Goal: Transaction & Acquisition: Book appointment/travel/reservation

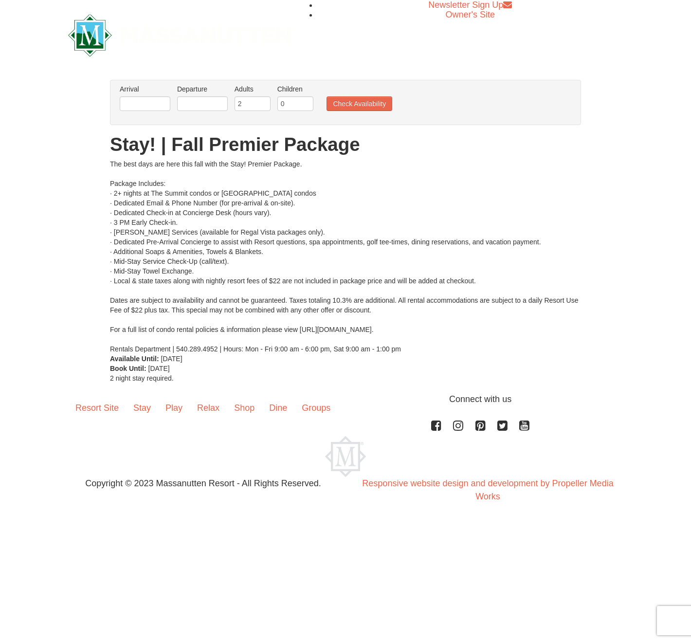
click at [170, 101] on li "Arrival Please format dates MM/DD/YYYY Please format dates MM/DD/YYYY" at bounding box center [144, 100] width 55 height 32
click at [164, 104] on input "text" at bounding box center [145, 103] width 51 height 15
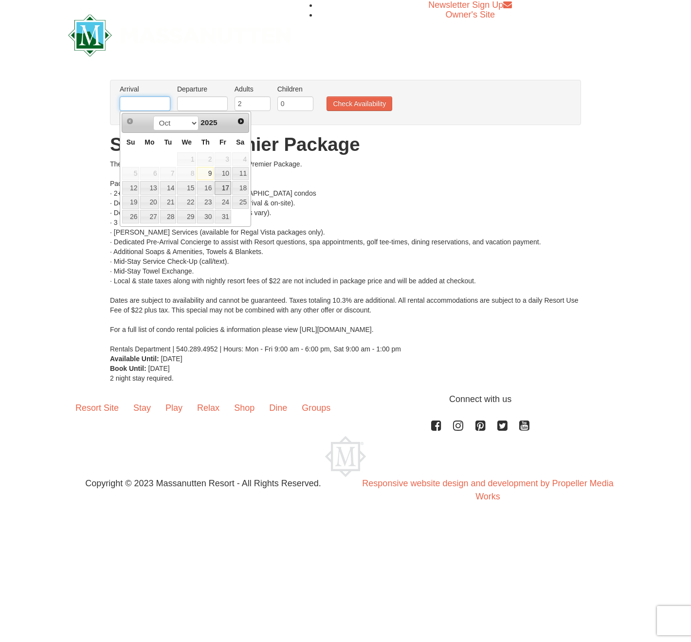
scroll to position [0, 0]
click at [222, 186] on link "17" at bounding box center [223, 188] width 17 height 14
type input "[DATE]"
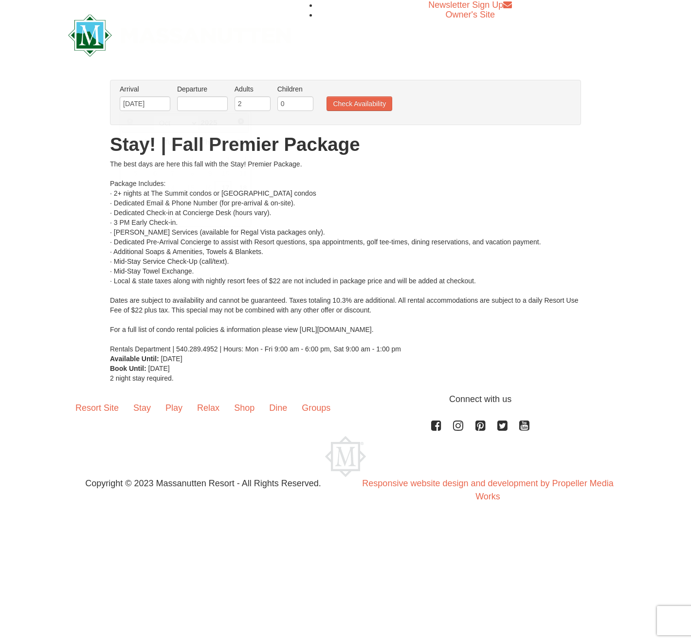
scroll to position [0, 0]
click at [214, 102] on input "text" at bounding box center [202, 103] width 51 height 15
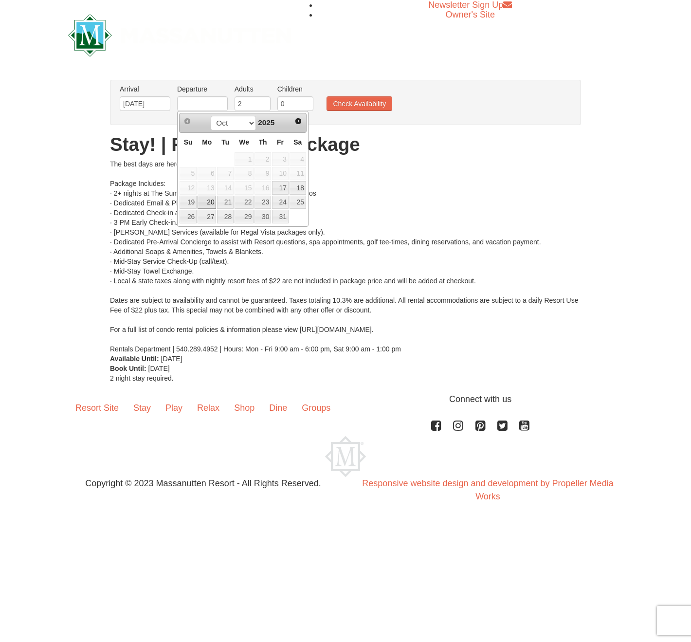
click at [202, 206] on link "20" at bounding box center [207, 203] width 18 height 14
type input "[DATE]"
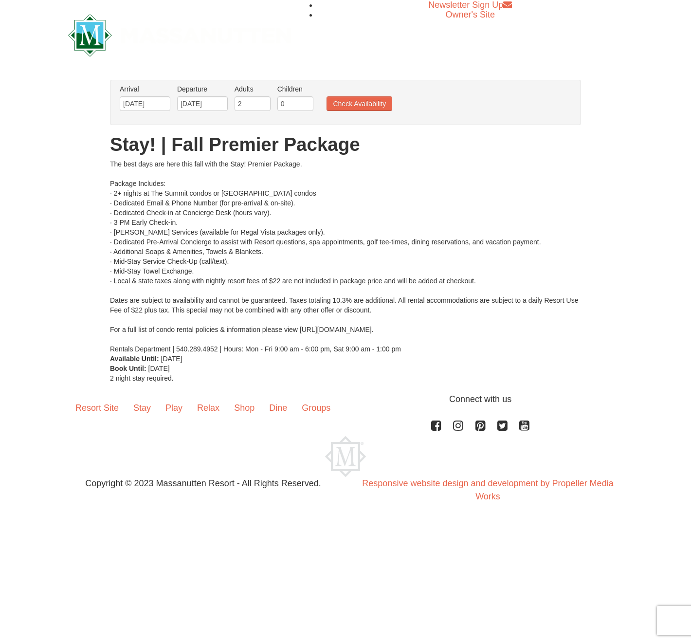
type input "1"
click at [308, 101] on input "1" at bounding box center [295, 103] width 36 height 15
click at [382, 105] on button "Check Availability" at bounding box center [360, 103] width 66 height 15
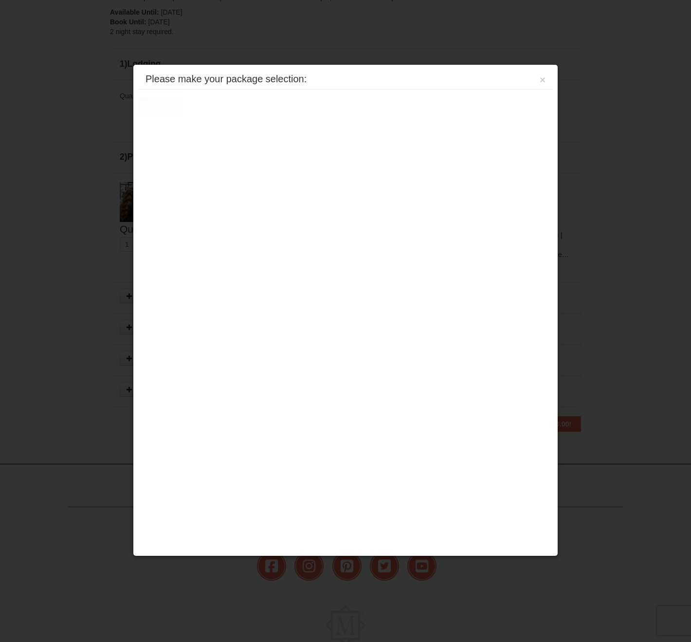
scroll to position [382, 0]
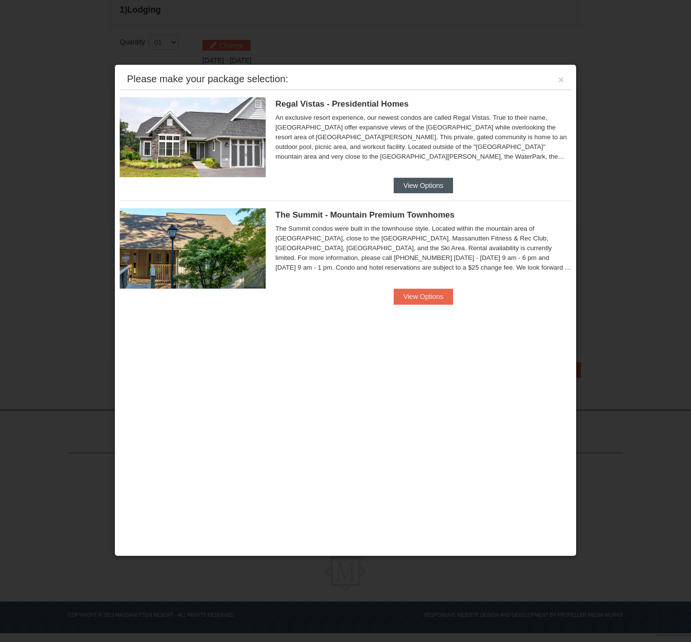
click at [428, 183] on button "View Options" at bounding box center [423, 186] width 59 height 16
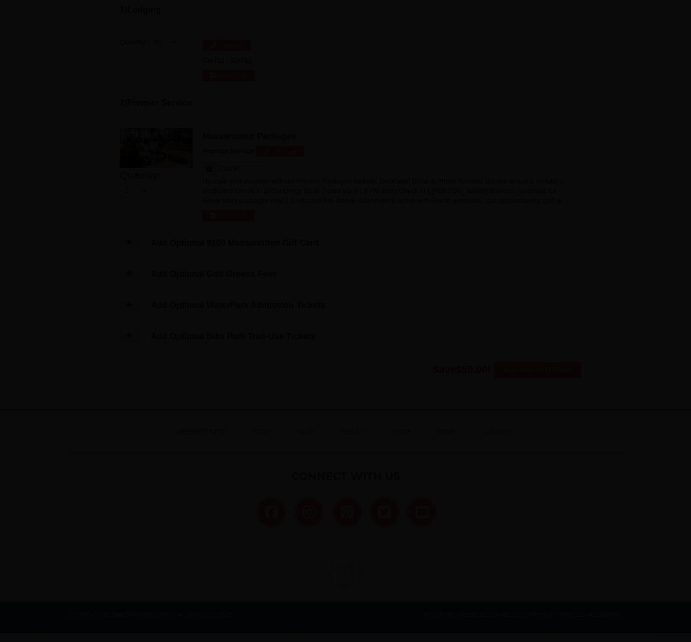
scroll to position [380, 0]
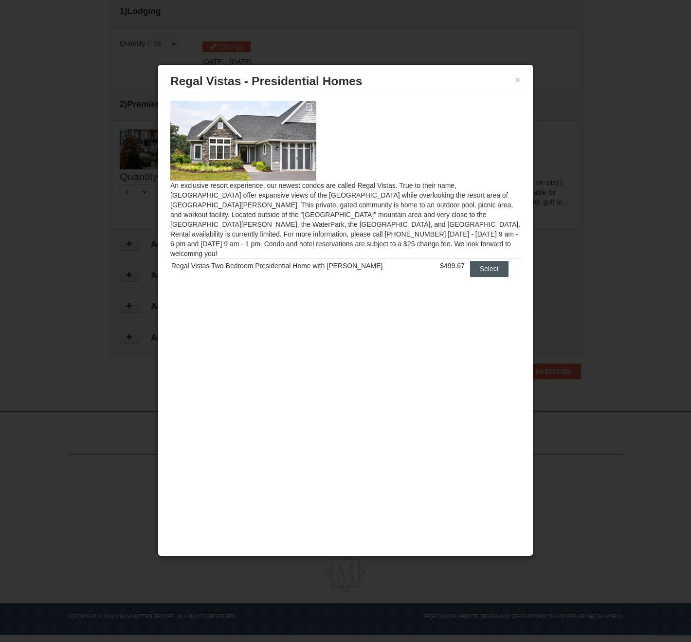
click at [491, 262] on button "Select" at bounding box center [489, 269] width 38 height 16
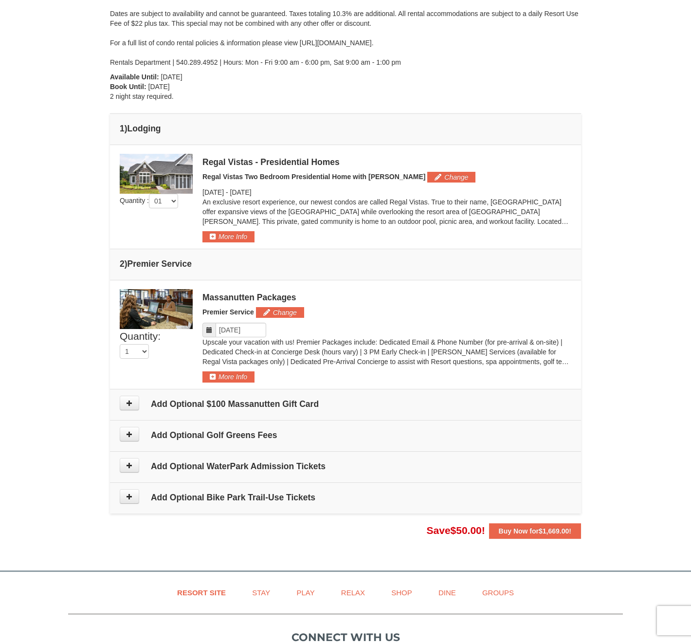
scroll to position [261, 0]
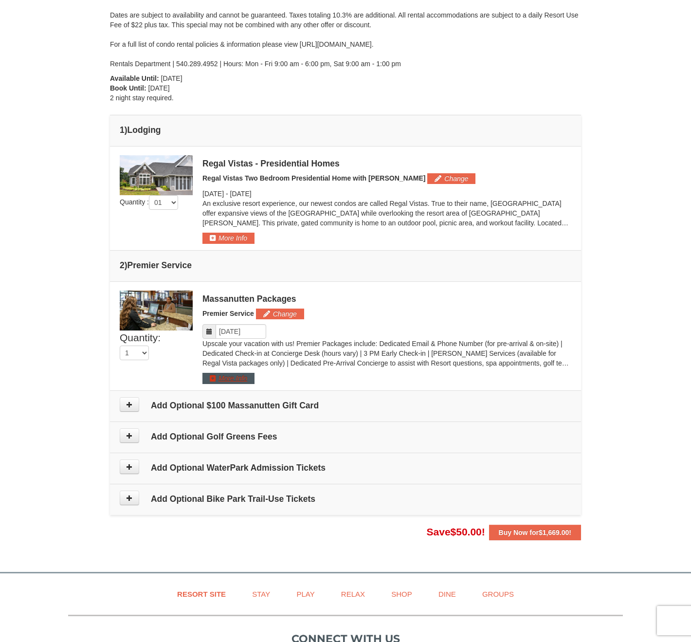
click at [213, 379] on button "More Info" at bounding box center [228, 378] width 52 height 11
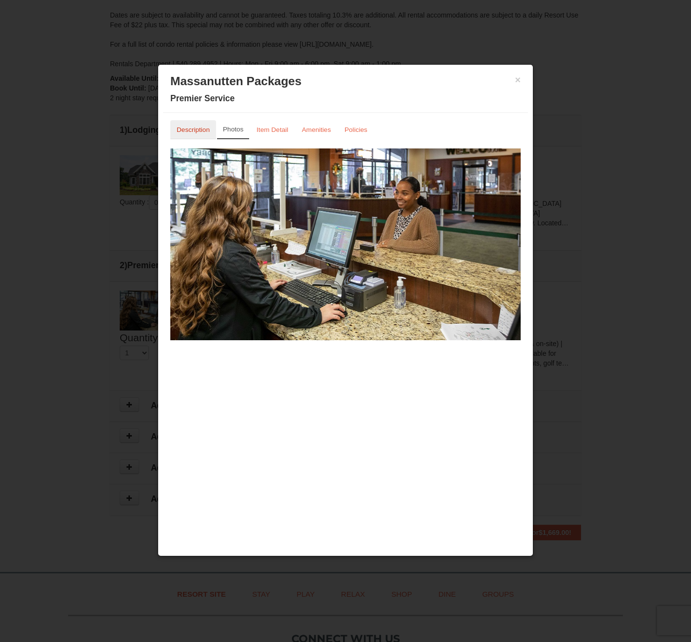
click at [191, 135] on link "Description" at bounding box center [193, 129] width 46 height 19
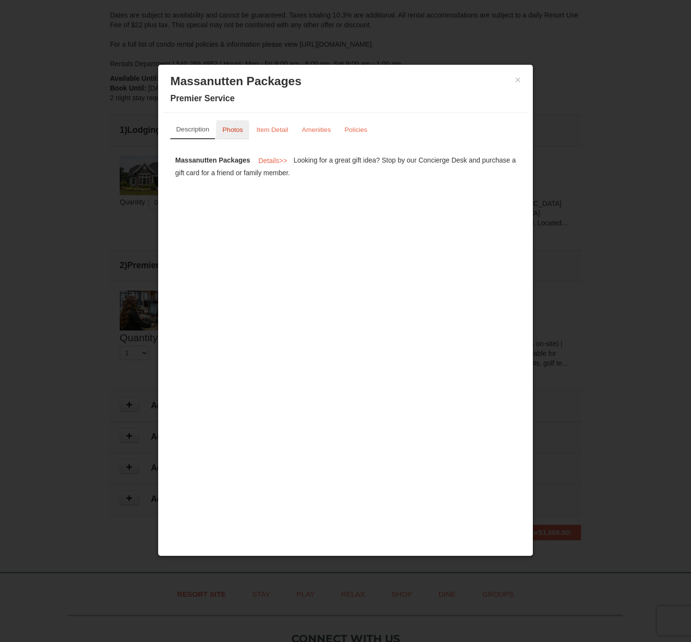
click at [236, 127] on small "Photos" at bounding box center [232, 129] width 20 height 7
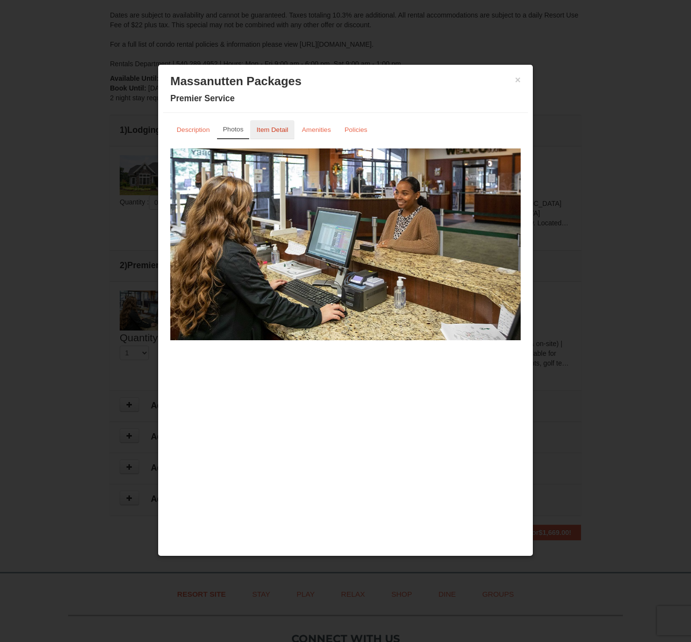
click at [266, 128] on small "Item Detail" at bounding box center [272, 129] width 32 height 7
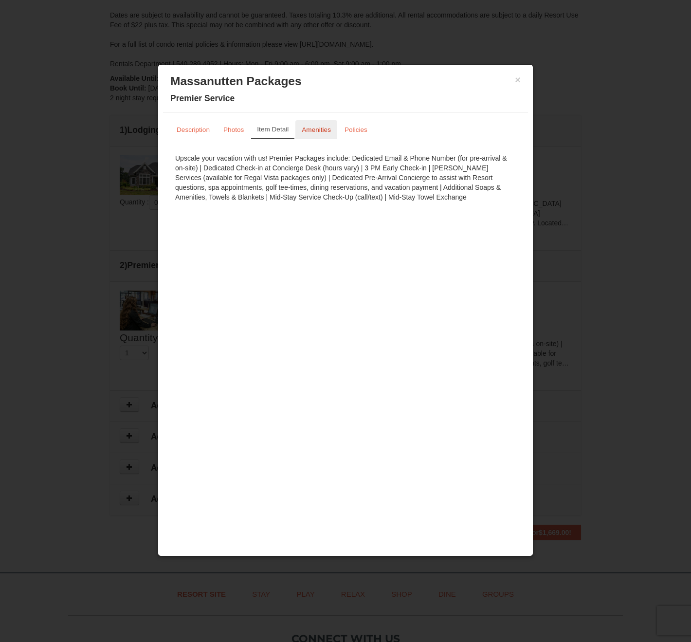
click at [297, 127] on link "Amenities" at bounding box center [316, 129] width 42 height 19
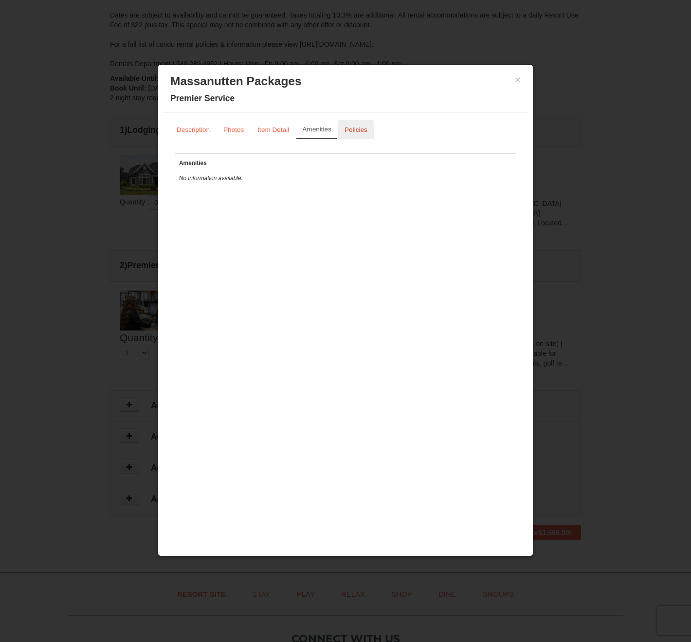
click at [358, 132] on small "Policies" at bounding box center [356, 129] width 23 height 7
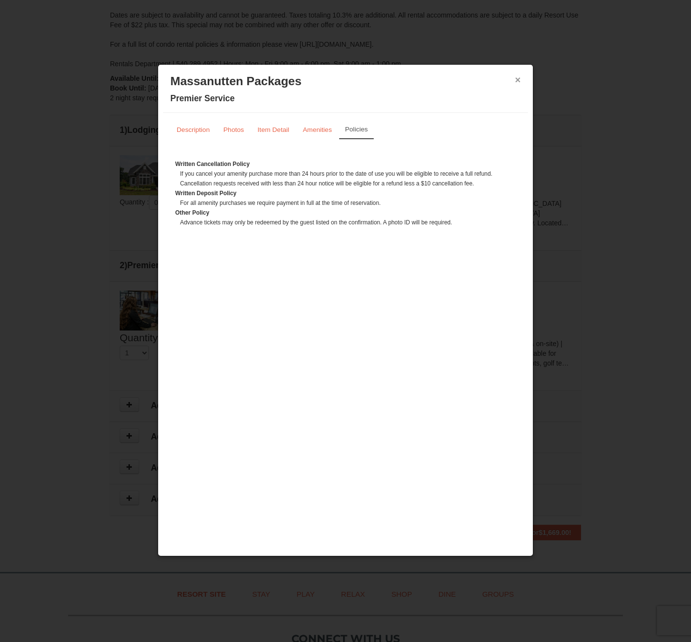
click at [518, 81] on button "×" at bounding box center [518, 80] width 6 height 10
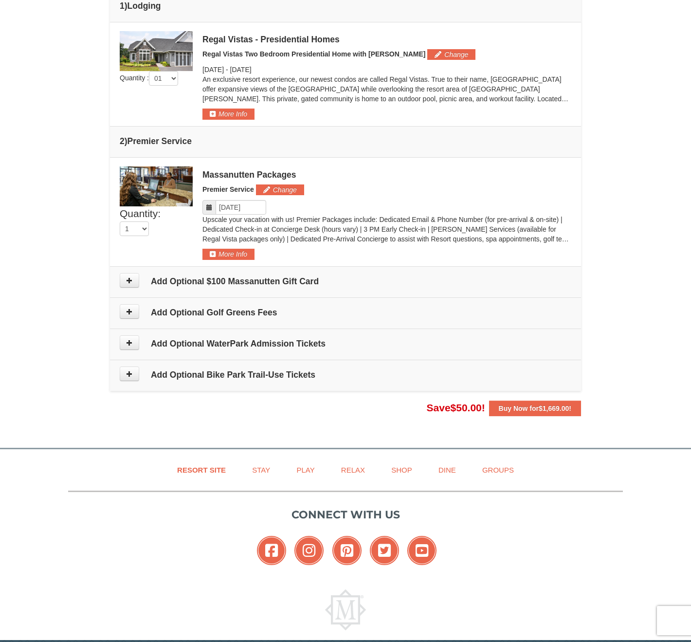
scroll to position [390, 0]
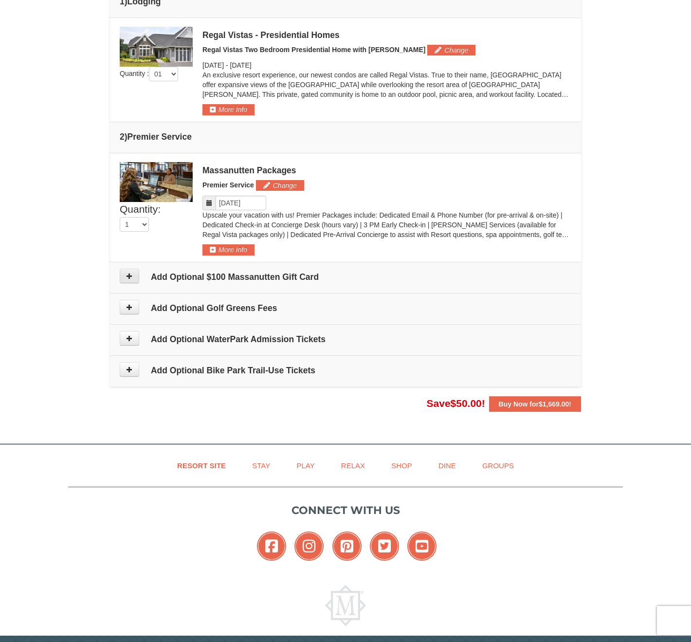
click at [128, 275] on icon at bounding box center [129, 276] width 7 height 7
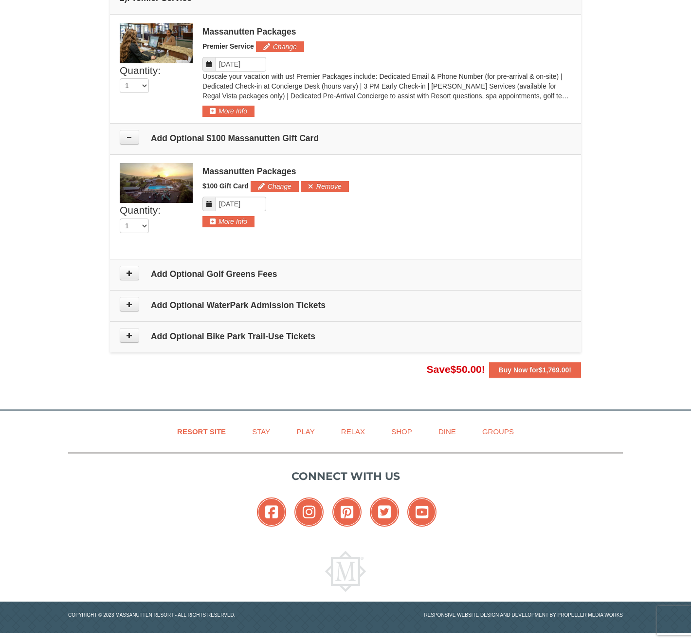
scroll to position [529, 0]
click at [131, 276] on button at bounding box center [129, 272] width 19 height 15
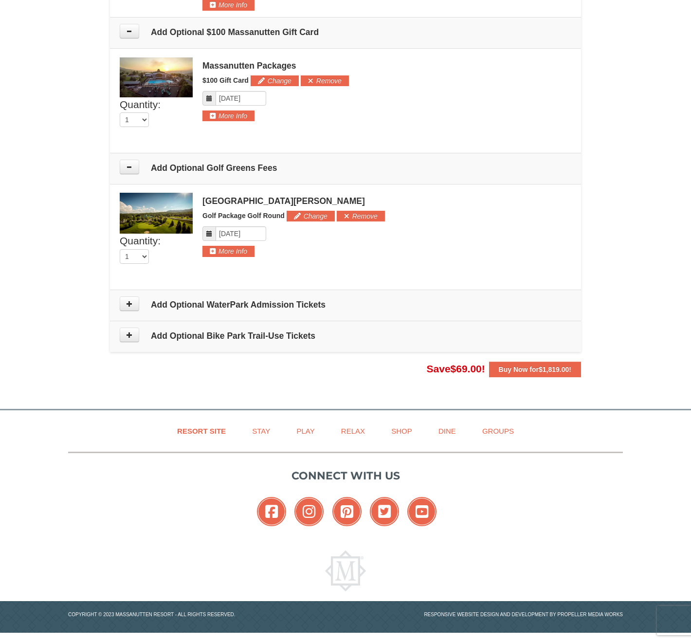
scroll to position [635, 0]
click at [127, 303] on icon at bounding box center [129, 303] width 7 height 7
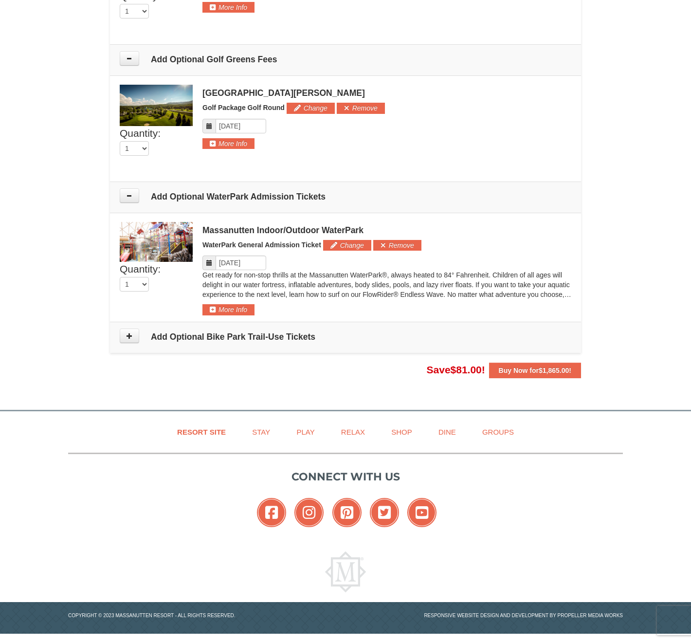
scroll to position [744, 0]
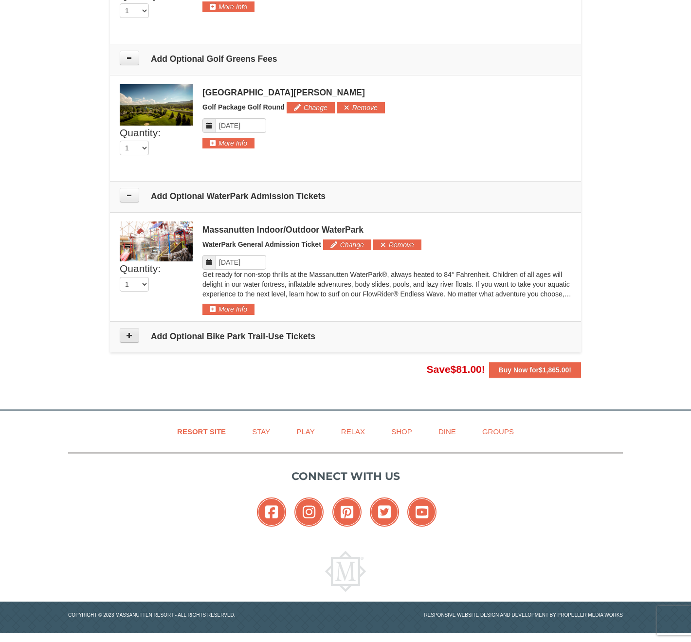
click at [128, 335] on icon at bounding box center [129, 335] width 7 height 7
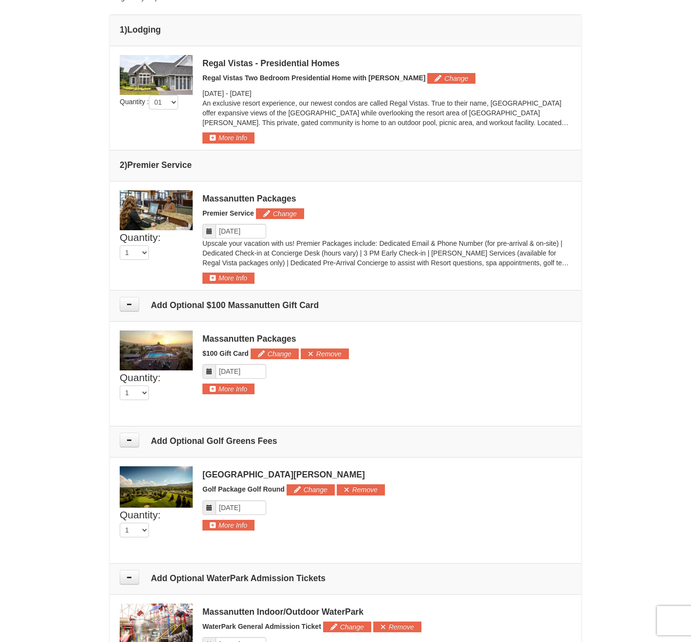
scroll to position [434, 0]
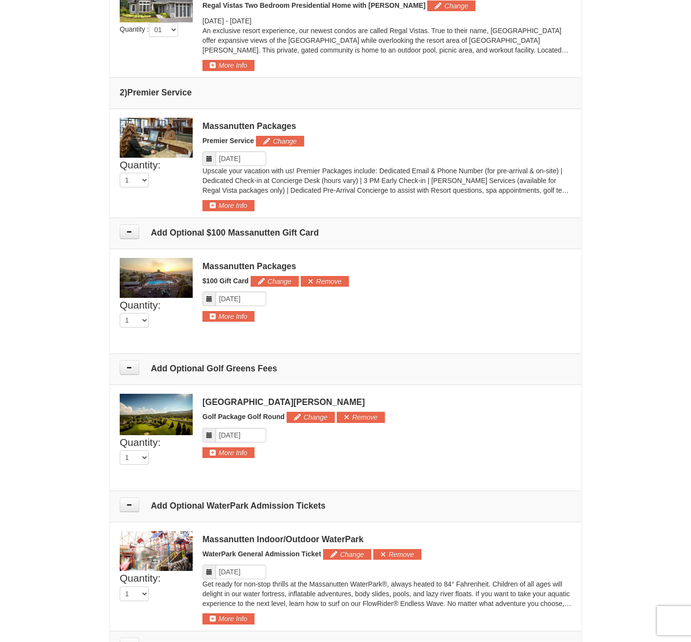
click at [124, 225] on button at bounding box center [129, 231] width 19 height 15
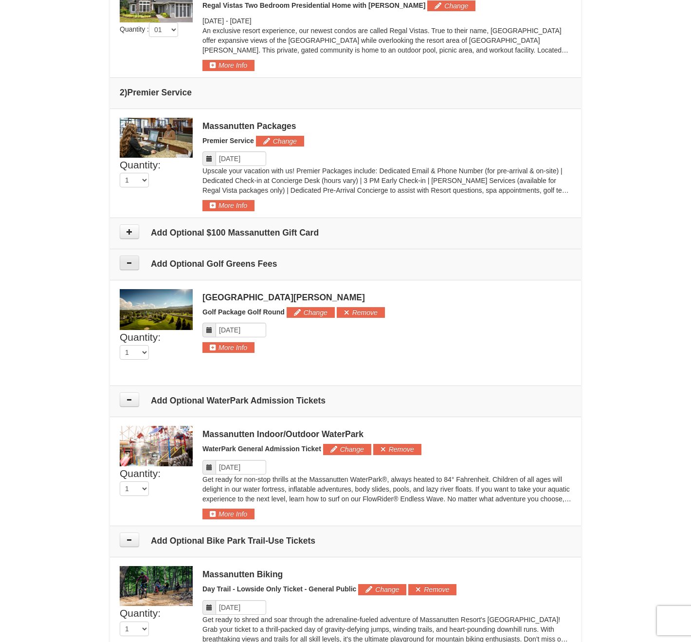
click at [132, 259] on icon at bounding box center [129, 262] width 7 height 7
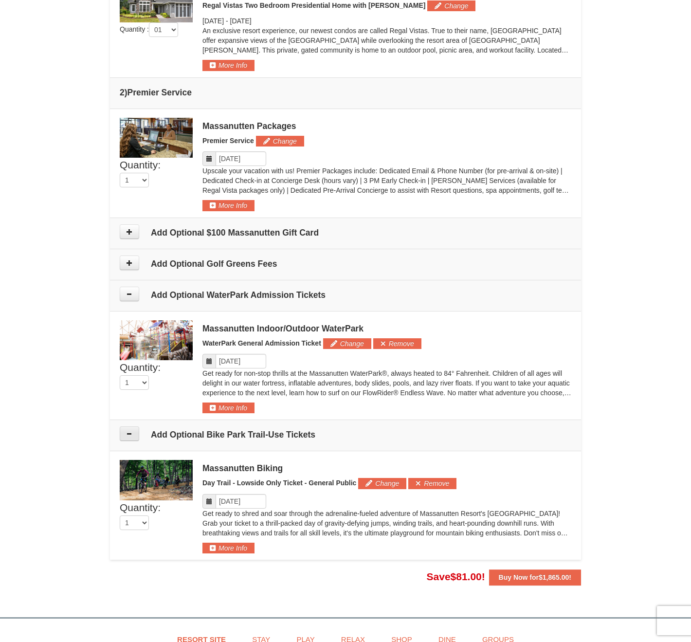
click at [134, 433] on button at bounding box center [129, 433] width 19 height 15
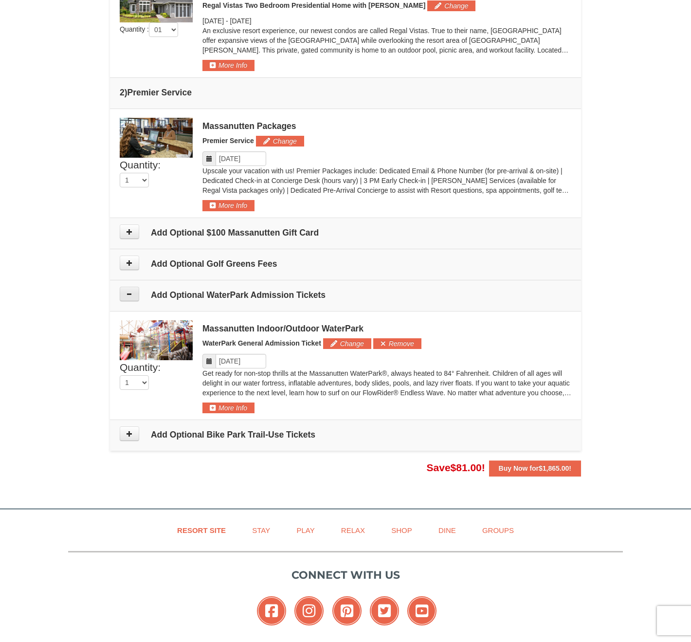
click at [128, 291] on icon at bounding box center [129, 294] width 7 height 7
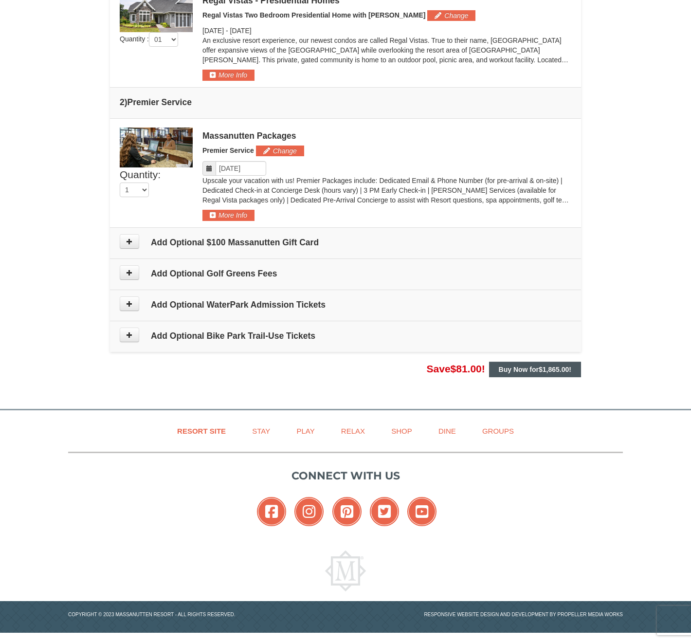
click at [514, 370] on strong "Buy Now for $1,865.00 !" at bounding box center [535, 369] width 73 height 8
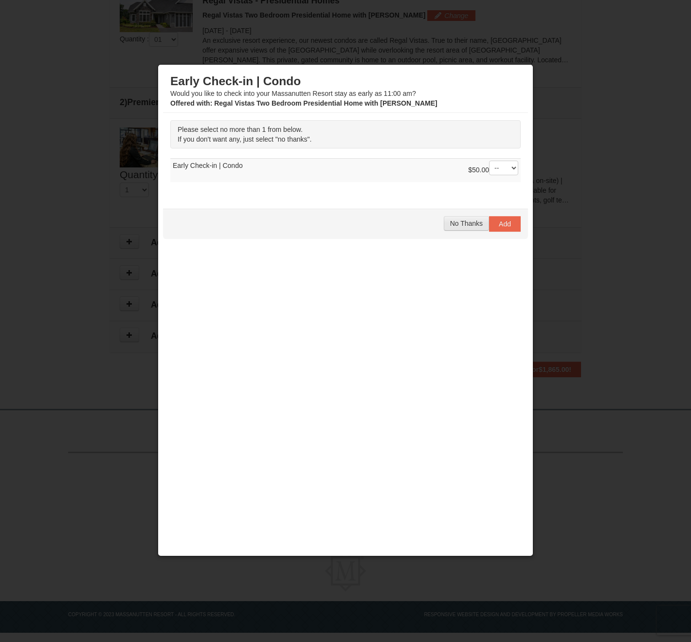
click at [469, 223] on span "No Thanks" at bounding box center [466, 223] width 33 height 8
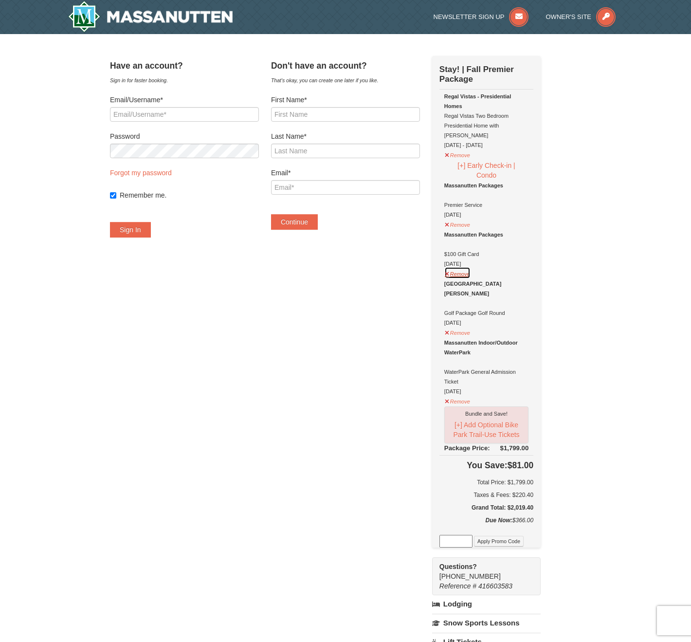
click at [458, 267] on button "Remove" at bounding box center [457, 273] width 26 height 12
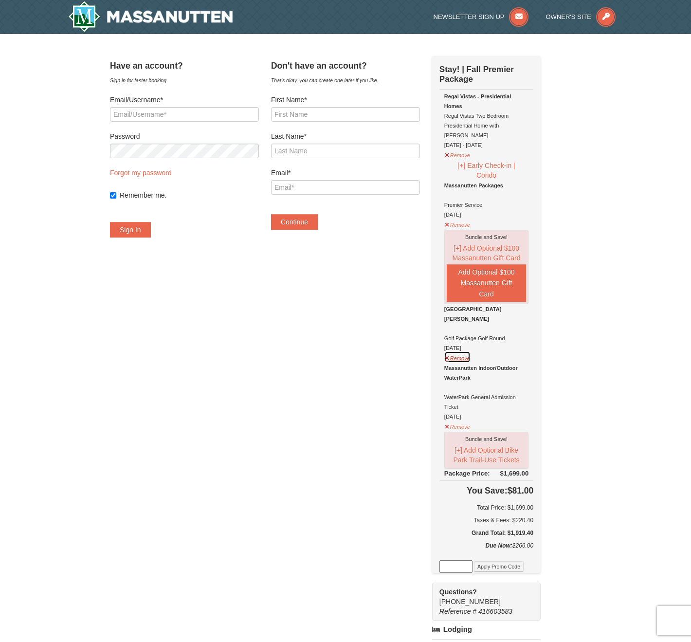
click at [458, 351] on button "Remove" at bounding box center [457, 357] width 26 height 12
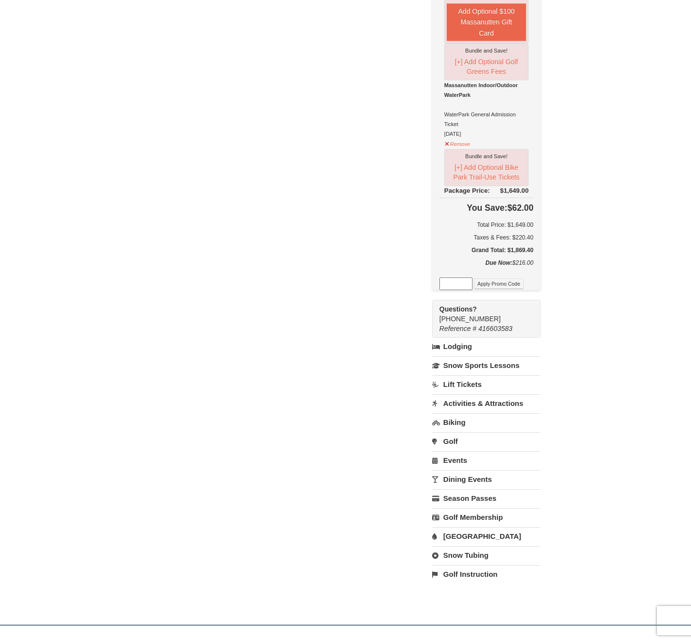
scroll to position [262, 0]
click at [469, 415] on link "Biking" at bounding box center [486, 421] width 109 height 18
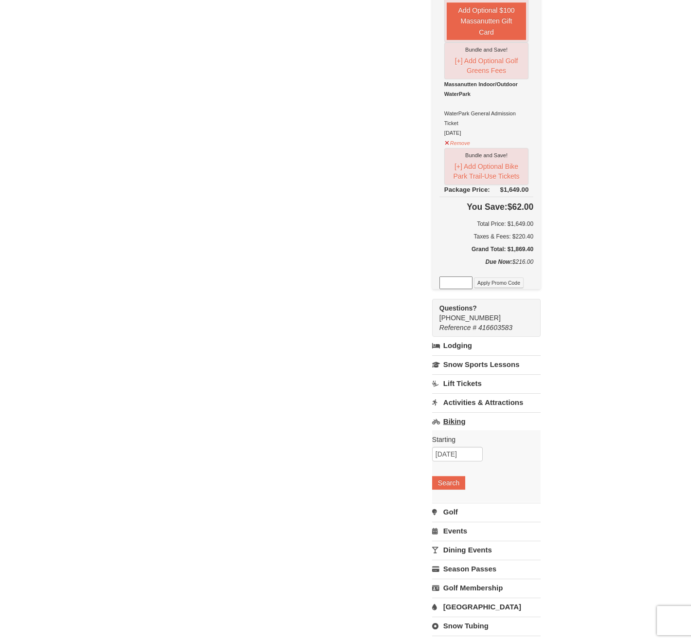
click at [472, 412] on link "Biking" at bounding box center [486, 421] width 109 height 18
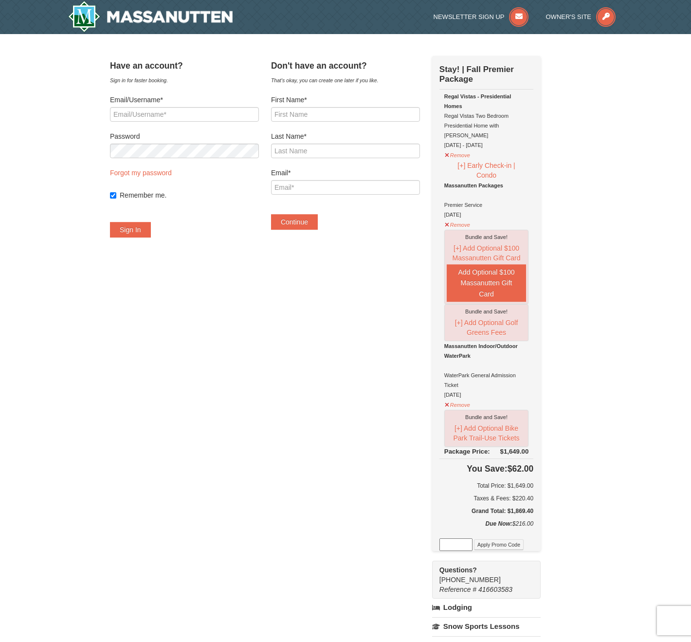
scroll to position [0, 0]
